Goal: Task Accomplishment & Management: Complete application form

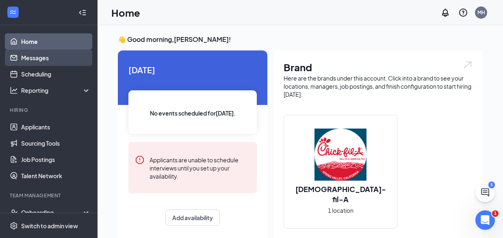
click at [29, 56] on link "Messages" at bounding box center [55, 58] width 69 height 16
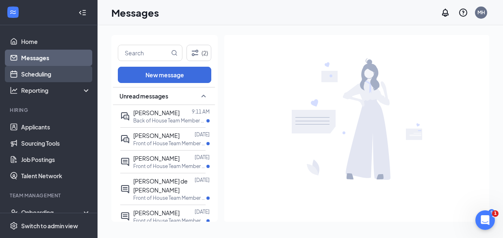
click at [44, 77] on link "Scheduling" at bounding box center [55, 74] width 69 height 16
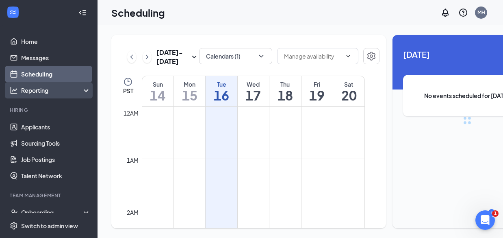
scroll to position [400, 0]
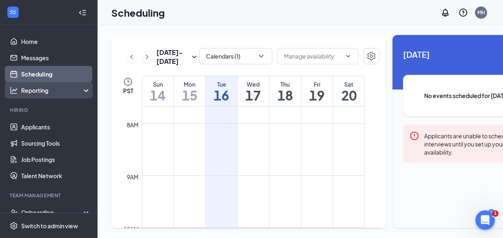
click at [41, 93] on div "Reporting" at bounding box center [56, 90] width 70 height 8
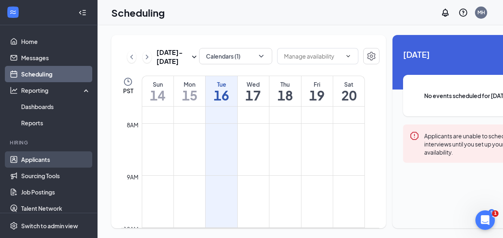
click at [41, 159] on link "Applicants" at bounding box center [55, 159] width 69 height 16
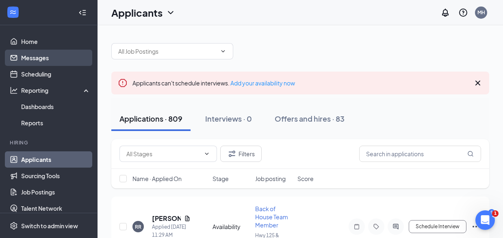
click at [37, 59] on link "Messages" at bounding box center [55, 58] width 69 height 16
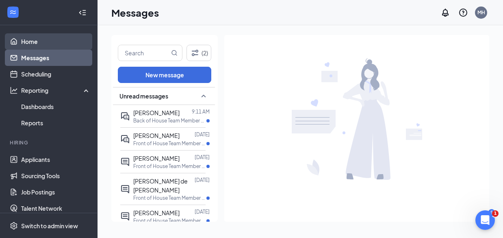
click at [33, 42] on link "Home" at bounding box center [55, 41] width 69 height 16
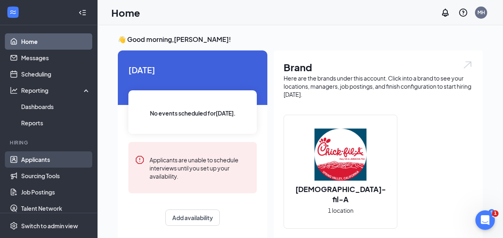
click at [43, 159] on link "Applicants" at bounding box center [55, 159] width 69 height 16
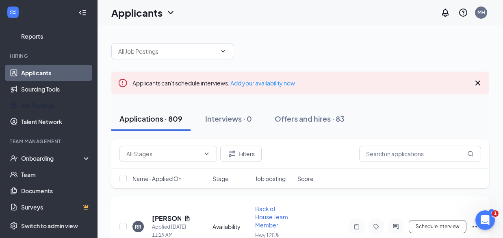
scroll to position [92, 0]
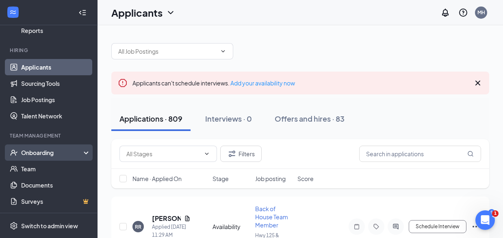
click at [66, 152] on div "Onboarding" at bounding box center [52, 152] width 63 height 8
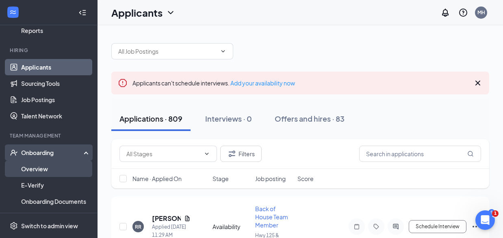
click at [42, 167] on link "Overview" at bounding box center [55, 169] width 69 height 16
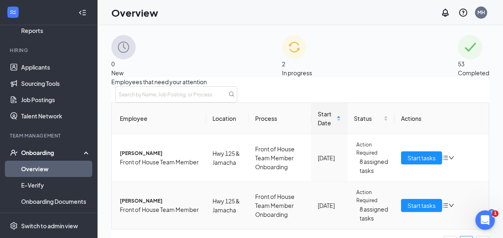
scroll to position [44, 0]
click at [413, 153] on span "Start tasks" at bounding box center [422, 157] width 28 height 9
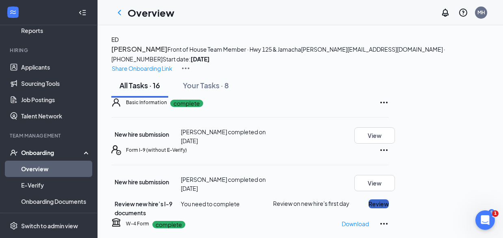
click at [389, 199] on button "Review" at bounding box center [379, 203] width 20 height 9
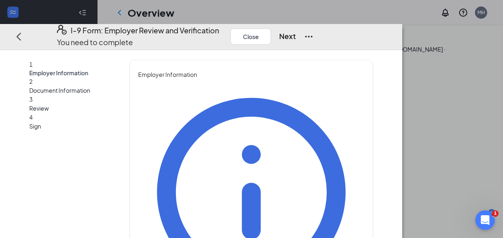
type input "Monica"
type input "Hopkins"
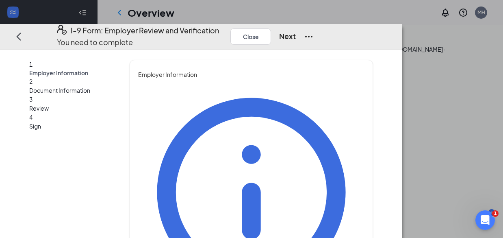
type input "Executive Coordinator"
click at [296, 30] on button "Next" at bounding box center [287, 35] width 17 height 11
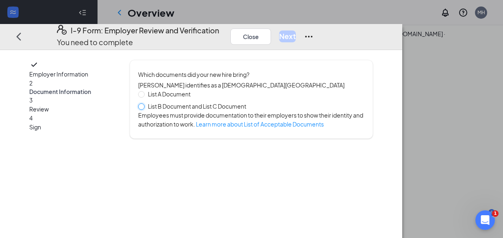
click at [144, 106] on input "List B Document and List C Document" at bounding box center [141, 106] width 6 height 6
radio input "true"
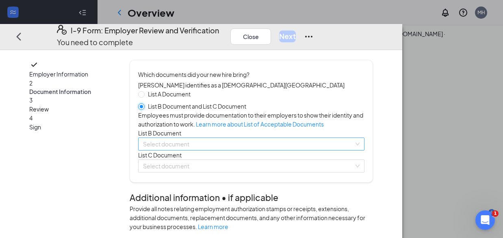
click at [365, 150] on div "Select document List B Documents Driver’s License issued by U.S State or outlyi…" at bounding box center [251, 143] width 227 height 13
click at [402, 183] on div "Employer Information 2 Document Information 3 Review 4 Sign Which documents did…" at bounding box center [201, 144] width 402 height 188
click at [365, 150] on div "Select document Military dependent's ID card U.S. Coast Guard MMD Card Driver's…" at bounding box center [251, 143] width 227 height 13
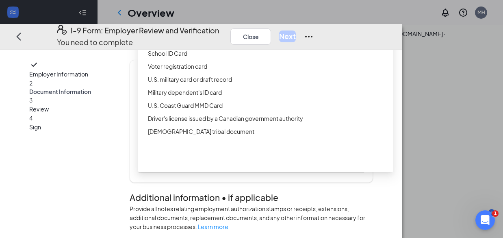
click at [254, 32] on div "Driver’s License issued by U.S State or outlying US possession" at bounding box center [268, 27] width 240 height 9
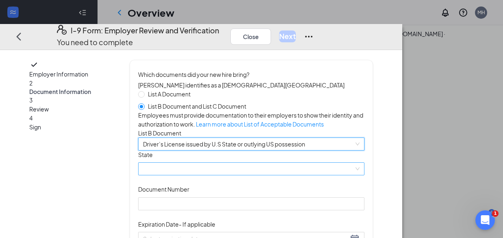
click at [322, 175] on div at bounding box center [251, 168] width 227 height 13
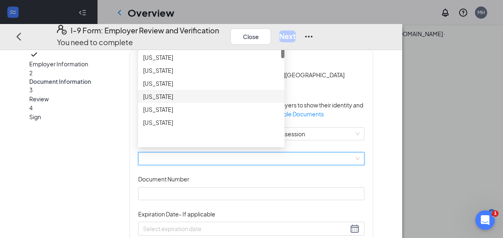
scroll to position [24, 0]
click at [242, 99] on div "California" at bounding box center [211, 94] width 137 height 9
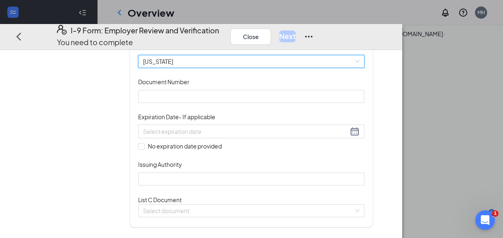
scroll to position [108, 0]
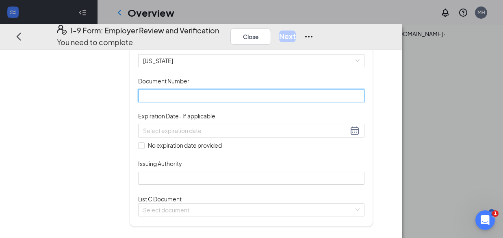
click at [242, 102] on input "Document Number" at bounding box center [251, 95] width 227 height 13
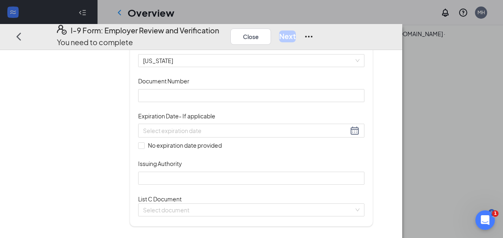
click at [343, 141] on div "Document Title Driver’s License issued by U.S State or outlying US possession S…" at bounding box center [251, 113] width 227 height 142
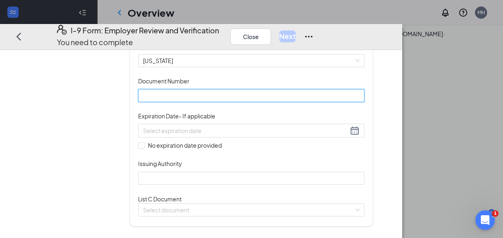
click at [274, 102] on input "Document Number" at bounding box center [251, 95] width 227 height 13
click at [267, 102] on input "Document Number" at bounding box center [251, 95] width 227 height 13
click at [230, 102] on input "Document Number" at bounding box center [251, 95] width 227 height 13
click at [208, 102] on input "Document Number" at bounding box center [251, 95] width 227 height 13
click at [203, 102] on input "Y6893243" at bounding box center [251, 95] width 227 height 13
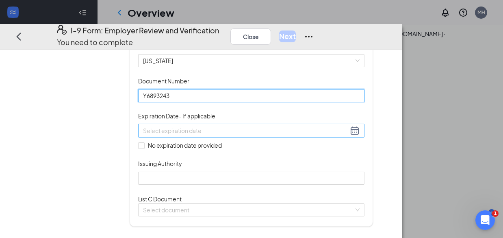
type input "Y6893243"
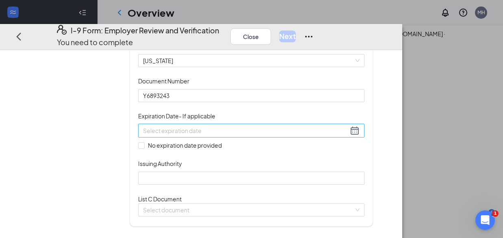
click at [318, 135] on div at bounding box center [251, 131] width 217 height 10
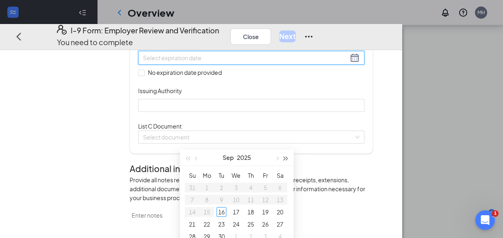
scroll to position [79, 0]
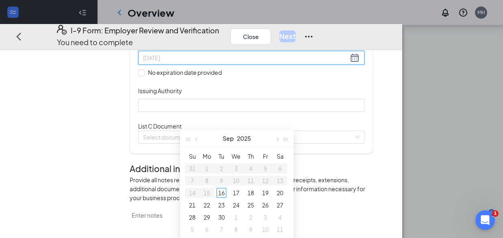
type input "09/20/2025"
click at [275, 139] on span "button" at bounding box center [277, 139] width 4 height 4
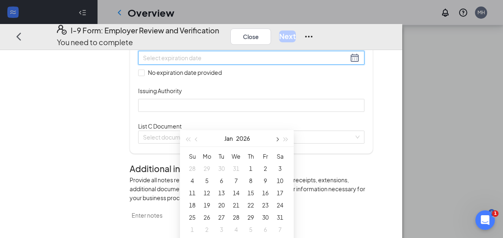
click at [275, 139] on span "button" at bounding box center [277, 139] width 4 height 4
click at [275, 139] on button "button" at bounding box center [276, 138] width 9 height 16
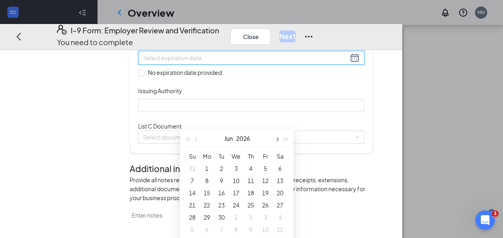
click at [275, 139] on button "button" at bounding box center [276, 138] width 9 height 16
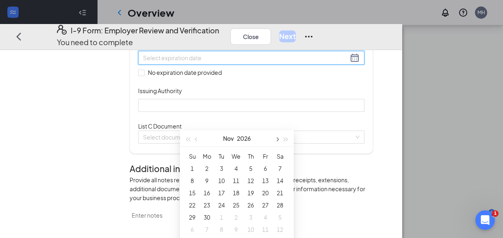
click at [276, 139] on span "button" at bounding box center [277, 139] width 4 height 4
click at [278, 138] on button "button" at bounding box center [276, 138] width 9 height 16
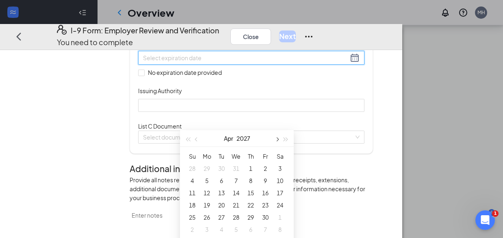
click at [278, 138] on button "button" at bounding box center [276, 138] width 9 height 16
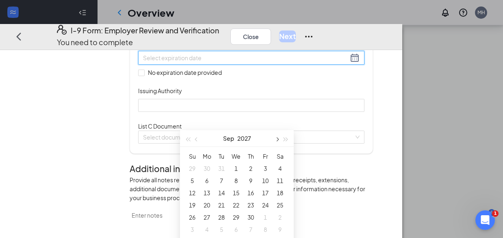
click at [278, 138] on button "button" at bounding box center [276, 138] width 9 height 16
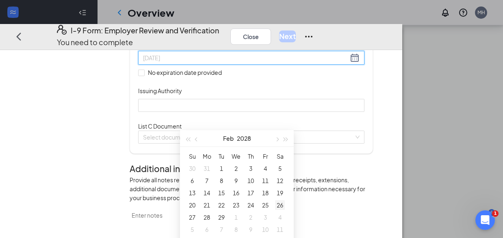
type input "02/26/2028"
click at [281, 202] on div "26" at bounding box center [280, 205] width 10 height 10
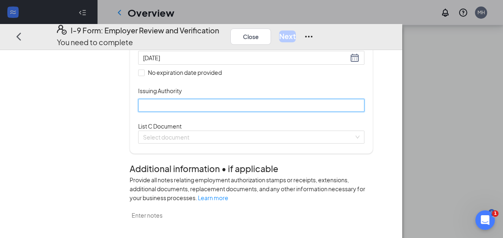
click at [243, 111] on input "Issuing Authority" at bounding box center [251, 104] width 227 height 13
type input "California"
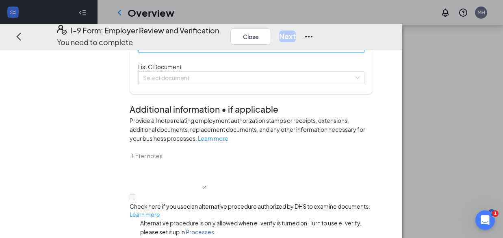
scroll to position [244, 0]
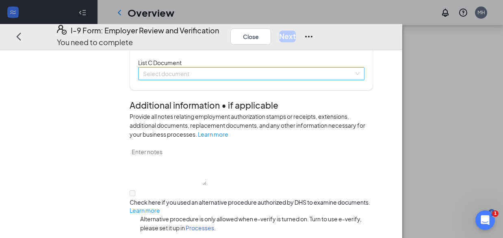
click at [365, 80] on div "Select document" at bounding box center [251, 73] width 227 height 13
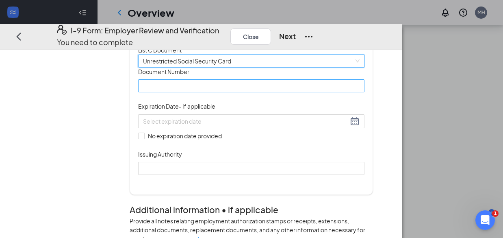
scroll to position [258, 0]
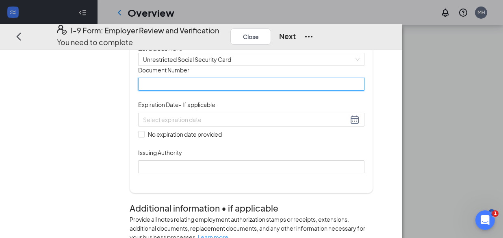
click at [247, 91] on input "Document Number" at bounding box center [251, 84] width 227 height 13
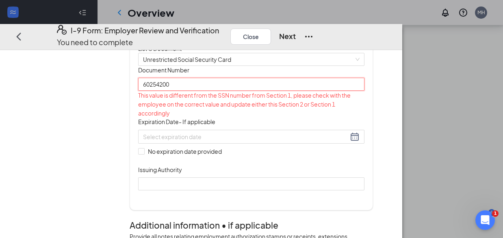
click at [195, 91] on input "60254200" at bounding box center [251, 84] width 227 height 13
click at [202, 91] on input "60854200" at bounding box center [251, 84] width 227 height 13
click at [213, 91] on input "60854200" at bounding box center [251, 84] width 227 height 13
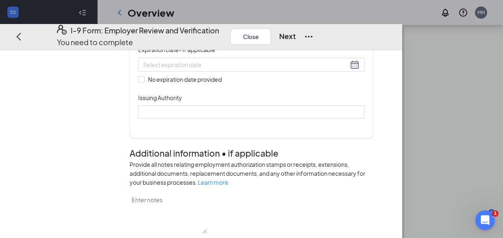
scroll to position [314, 0]
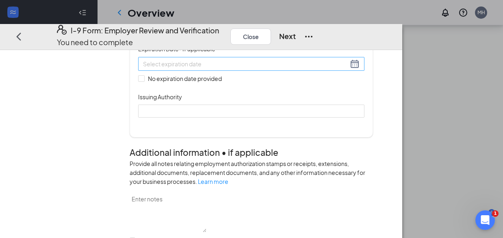
type input "608254200"
click at [317, 68] on div at bounding box center [251, 64] width 217 height 10
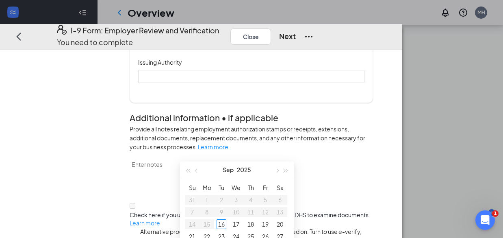
scroll to position [349, 0]
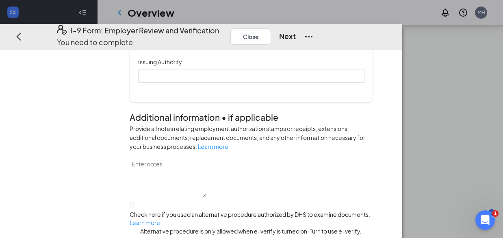
click at [144, 46] on input "No expiration date provided" at bounding box center [141, 43] width 6 height 6
checkbox input "true"
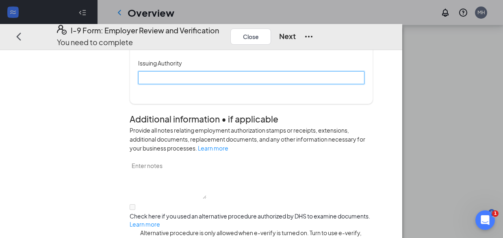
click at [205, 84] on input "Issuing Authority" at bounding box center [251, 77] width 227 height 13
type input "Social Security"
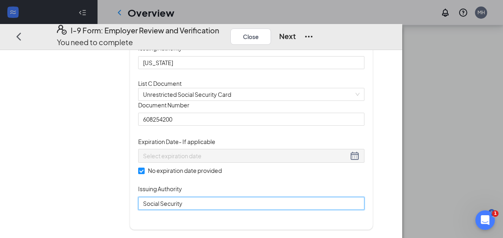
scroll to position [195, 0]
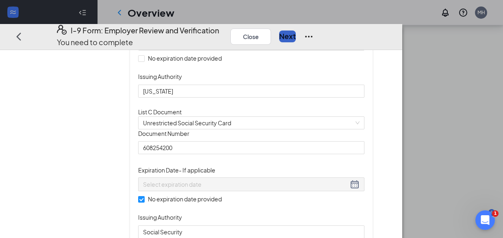
click at [296, 30] on button "Next" at bounding box center [287, 35] width 17 height 11
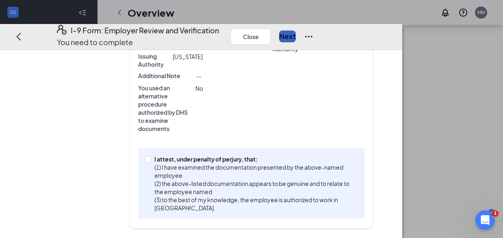
scroll to position [257, 0]
click at [150, 161] on input "I attest, under penalty of perjury, that: (1) I have examined the documentation…" at bounding box center [148, 159] width 6 height 6
checkbox input "true"
click at [296, 30] on button "Next" at bounding box center [287, 35] width 17 height 11
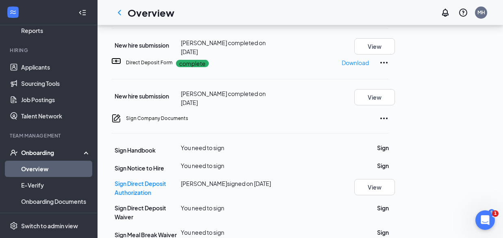
scroll to position [219, 0]
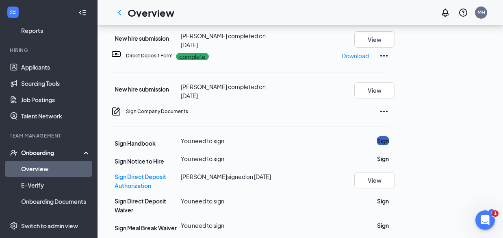
click at [389, 136] on button "Sign" at bounding box center [383, 140] width 12 height 9
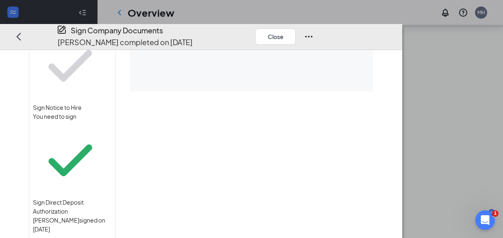
scroll to position [543, 0]
click at [296, 28] on button "Close" at bounding box center [275, 36] width 41 height 16
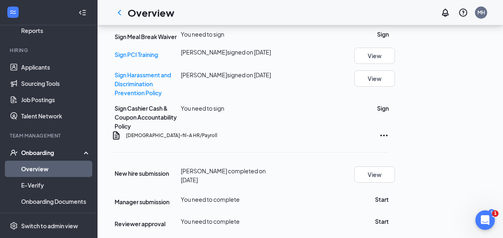
scroll to position [230, 0]
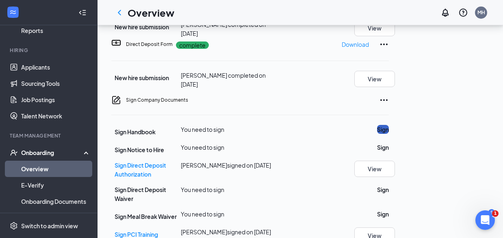
click at [389, 125] on button "Sign" at bounding box center [383, 129] width 12 height 9
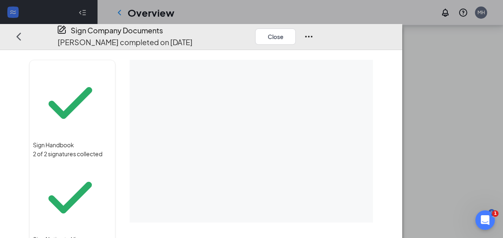
scroll to position [30, 0]
click at [296, 28] on button "Close" at bounding box center [275, 36] width 41 height 16
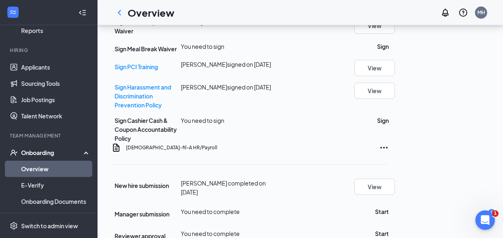
scroll to position [409, 0]
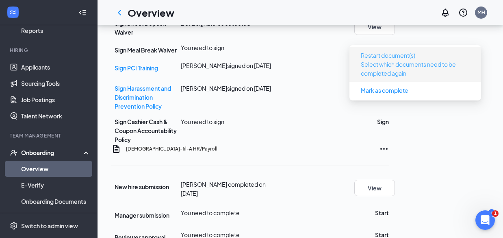
click at [388, 61] on p "Select which documents need to be completed again" at bounding box center [415, 69] width 109 height 18
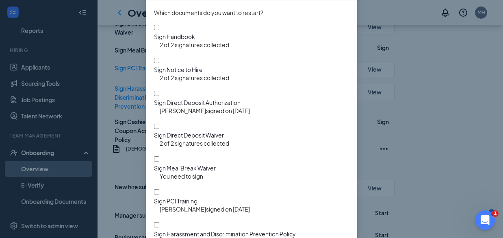
scroll to position [70, 0]
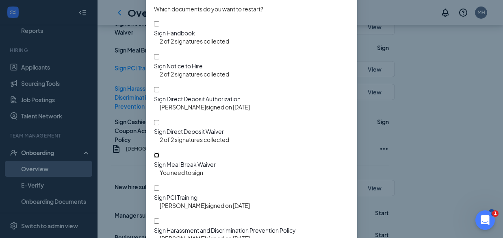
click at [157, 152] on input "Sign Meal Break Waiver" at bounding box center [156, 154] width 5 height 5
checkbox input "true"
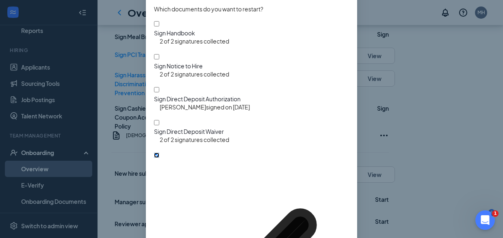
scroll to position [133, 0]
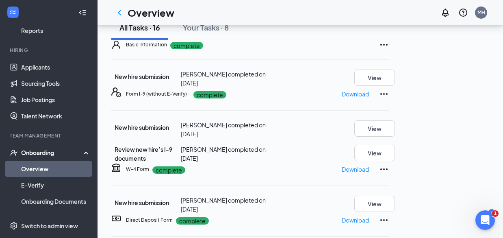
scroll to position [0, 0]
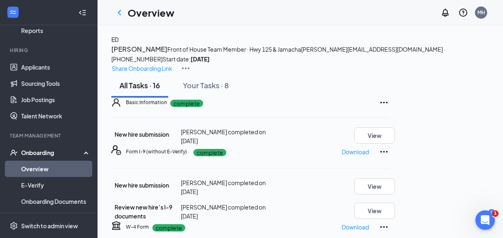
click at [191, 63] on img at bounding box center [186, 68] width 10 height 10
click at [172, 64] on p "Share Onboarding Link" at bounding box center [142, 68] width 61 height 9
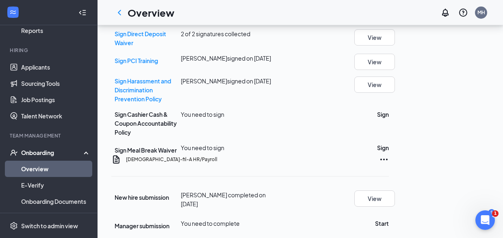
scroll to position [113, 0]
click at [389, 110] on button "Sign" at bounding box center [383, 114] width 12 height 9
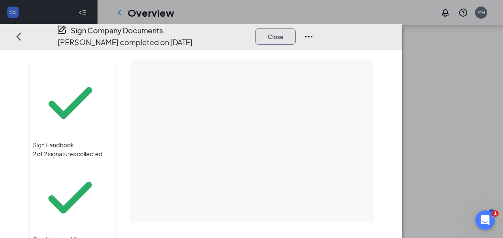
click at [296, 28] on button "Close" at bounding box center [275, 36] width 41 height 16
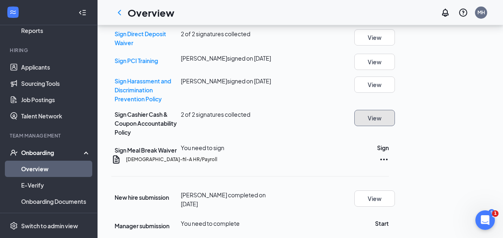
scroll to position [121, 0]
click at [389, 143] on button "Sign" at bounding box center [383, 147] width 12 height 9
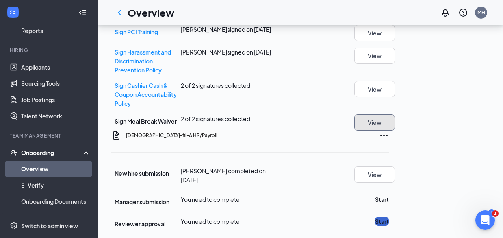
scroll to position [469, 0]
click at [389, 195] on button "Start" at bounding box center [382, 199] width 14 height 9
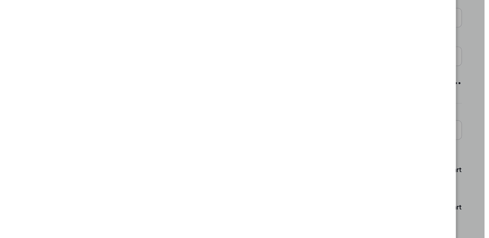
scroll to position [495, 0]
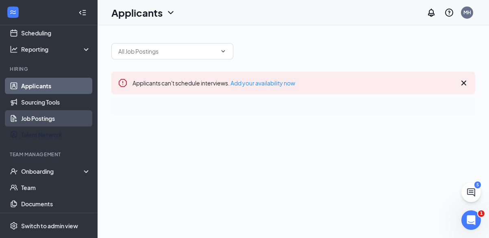
scroll to position [46, 0]
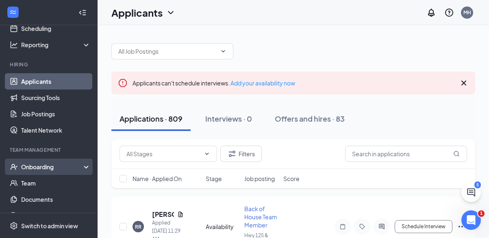
click at [36, 167] on div "Onboarding" at bounding box center [52, 167] width 63 height 8
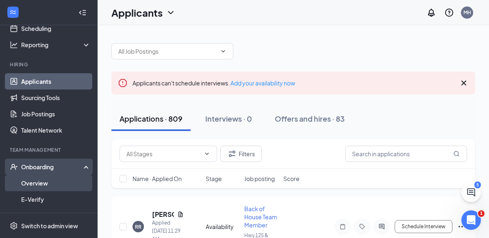
click at [41, 183] on link "Overview" at bounding box center [55, 183] width 69 height 16
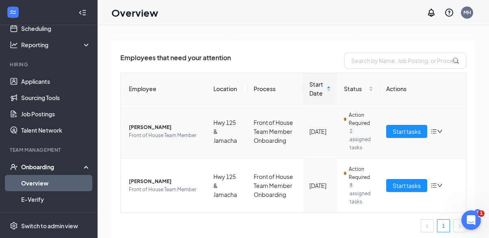
scroll to position [44, 0]
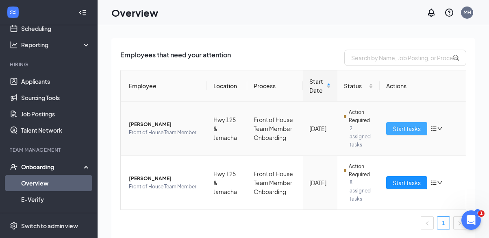
click at [403, 130] on span "Start tasks" at bounding box center [407, 128] width 28 height 9
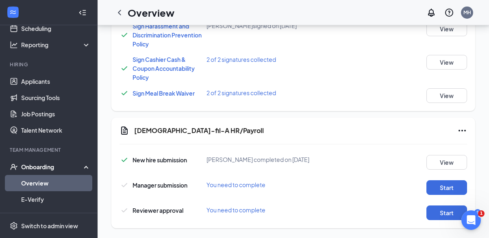
scroll to position [563, 0]
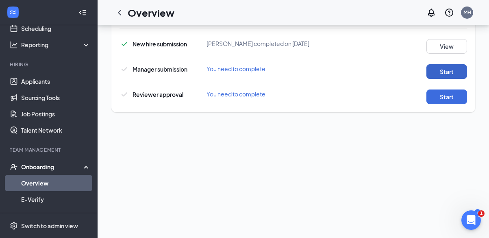
click at [445, 65] on button "Start" at bounding box center [446, 71] width 41 height 15
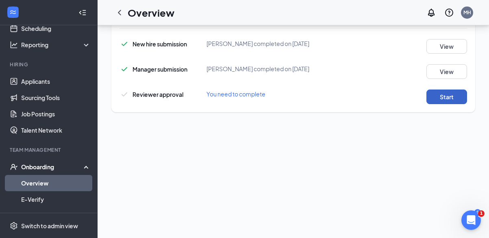
click at [452, 90] on button "Start" at bounding box center [446, 96] width 41 height 15
